Goal: Task Accomplishment & Management: Manage account settings

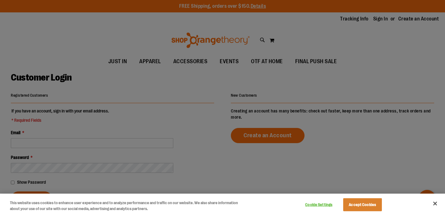
click at [126, 133] on div at bounding box center [222, 107] width 445 height 215
click at [347, 205] on button "Accept Cookies" at bounding box center [362, 204] width 39 height 13
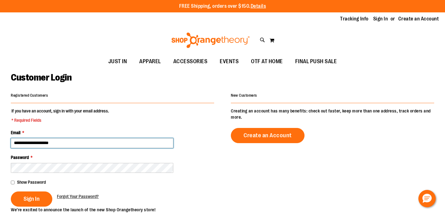
type input "**********"
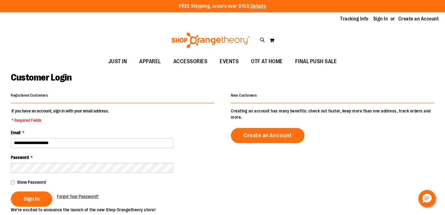
click at [34, 179] on div "Show Password" at bounding box center [112, 182] width 203 height 6
click at [34, 180] on span "Show Password" at bounding box center [31, 182] width 29 height 5
click at [34, 181] on span "Show Password" at bounding box center [31, 182] width 29 height 5
click at [34, 194] on button "Sign In" at bounding box center [31, 198] width 41 height 15
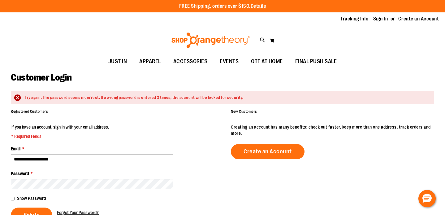
click at [36, 199] on span "Show Password" at bounding box center [31, 198] width 29 height 5
click at [35, 207] on button "Sign In" at bounding box center [31, 214] width 41 height 15
